Goal: Transaction & Acquisition: Purchase product/service

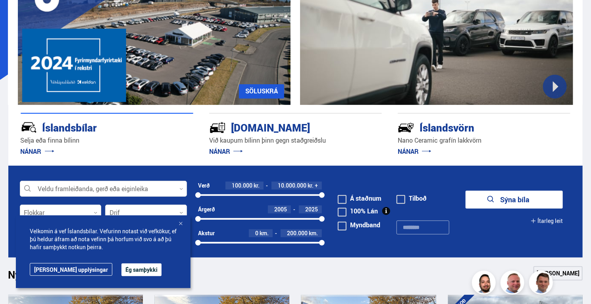
scroll to position [103, 0]
click at [120, 277] on div "Velkomin á vef Íslandsbílar. Vefurinn notast við vefkökur, ef þú [PERSON_NAME] …" at bounding box center [103, 251] width 175 height 73
click at [104, 259] on div "Velkomin á vef Íslandsbílar. Vefurinn notast við vefkökur, ef þú [PERSON_NAME] …" at bounding box center [103, 251] width 175 height 73
click at [121, 271] on button "Ég samþykki" at bounding box center [141, 269] width 40 height 13
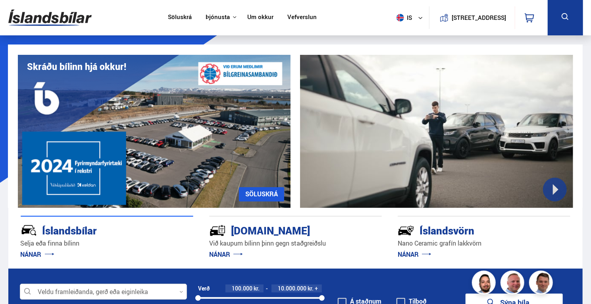
scroll to position [0, 0]
click at [185, 13] on link "Söluskrá" at bounding box center [180, 17] width 24 height 8
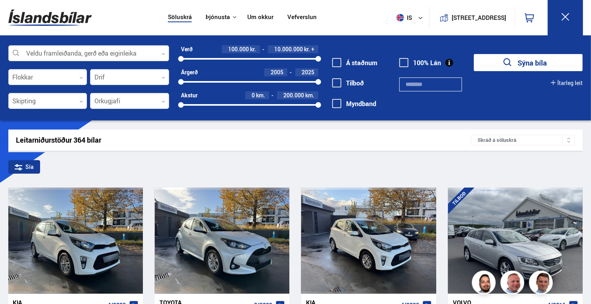
click at [139, 51] on div at bounding box center [88, 54] width 161 height 16
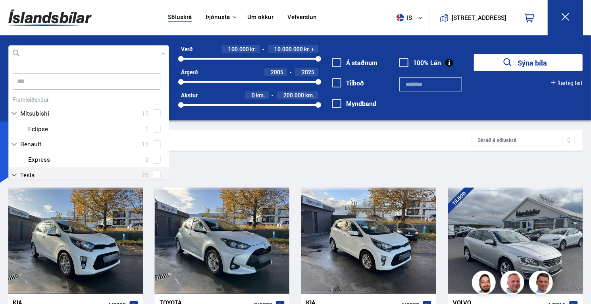
click at [17, 173] on div "Audi 19 BMW 21 Chevrolet 3 Citroen 2 Dacia 3 Dodge 1 Ducati 1 Fiat 3 Ford 25 Ho…" at bounding box center [89, 260] width 160 height 332
type input "***"
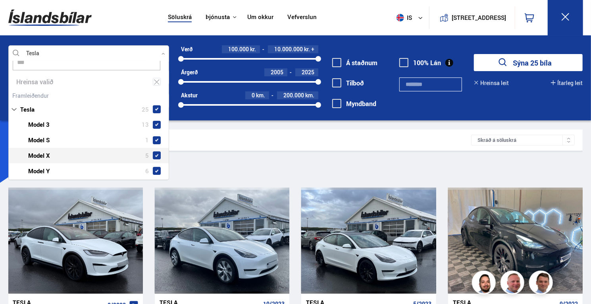
scroll to position [19, 0]
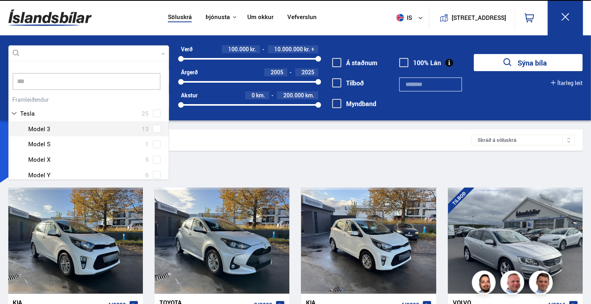
scroll to position [32, 0]
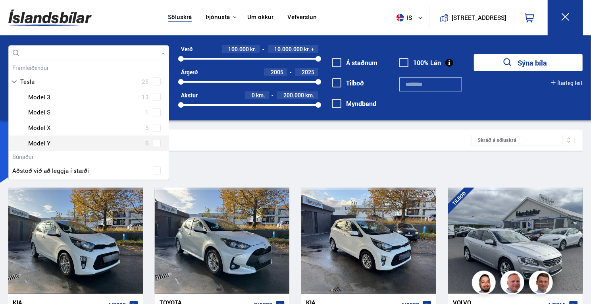
click at [152, 143] on div "Tesla Model 3 13 Tesla Model S 1 Tesla Model X 5 Tesla Model Y 6" at bounding box center [89, 120] width 160 height 62
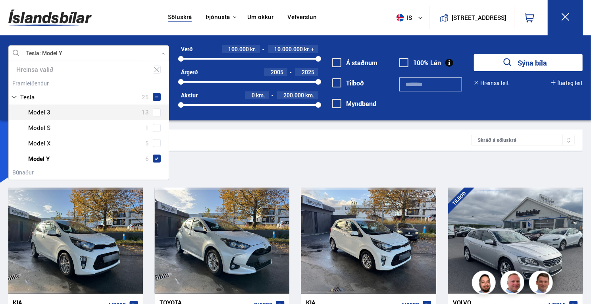
scroll to position [0, 0]
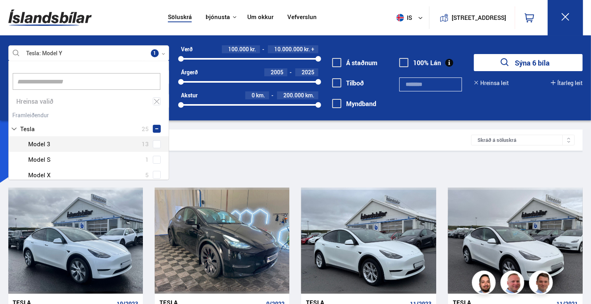
click at [235, 162] on div "Sía Tesla Model Y" at bounding box center [295, 168] width 575 height 17
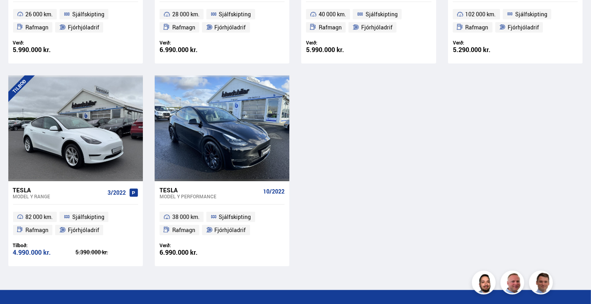
scroll to position [302, 0]
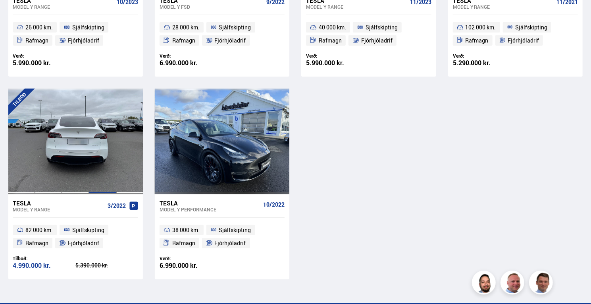
click at [97, 146] on div at bounding box center [102, 142] width 27 height 106
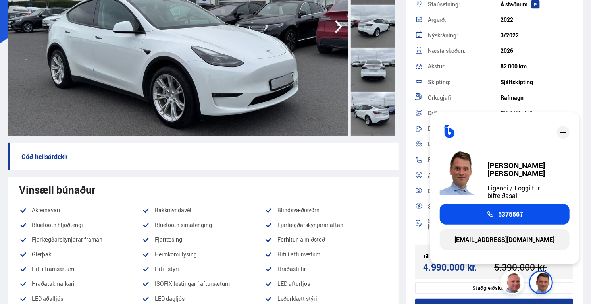
scroll to position [141, 0]
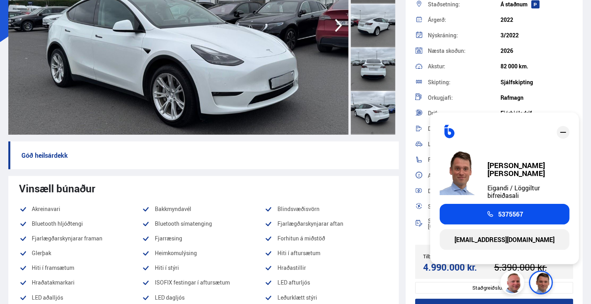
click at [566, 137] on icon "close" at bounding box center [564, 132] width 10 height 10
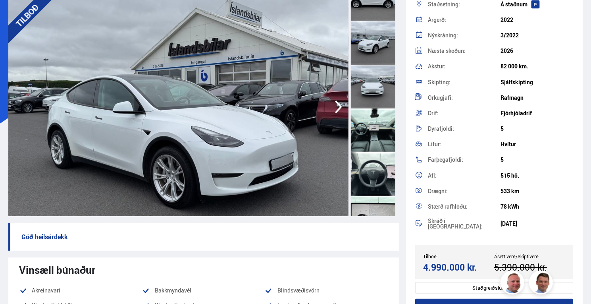
scroll to position [0, 0]
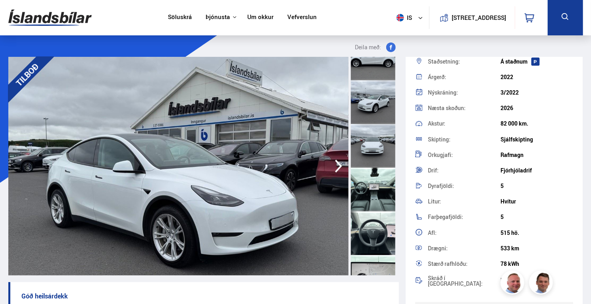
click at [261, 13] on link "Um okkur" at bounding box center [260, 17] width 26 height 8
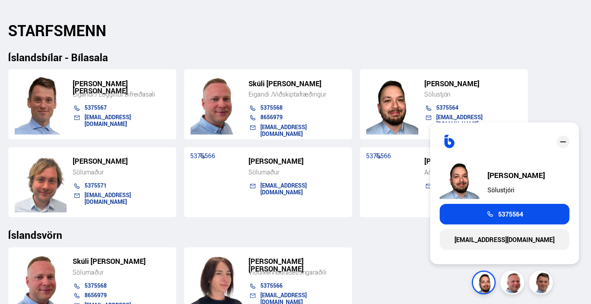
scroll to position [815, 0]
